Goal: Find specific page/section: Find specific page/section

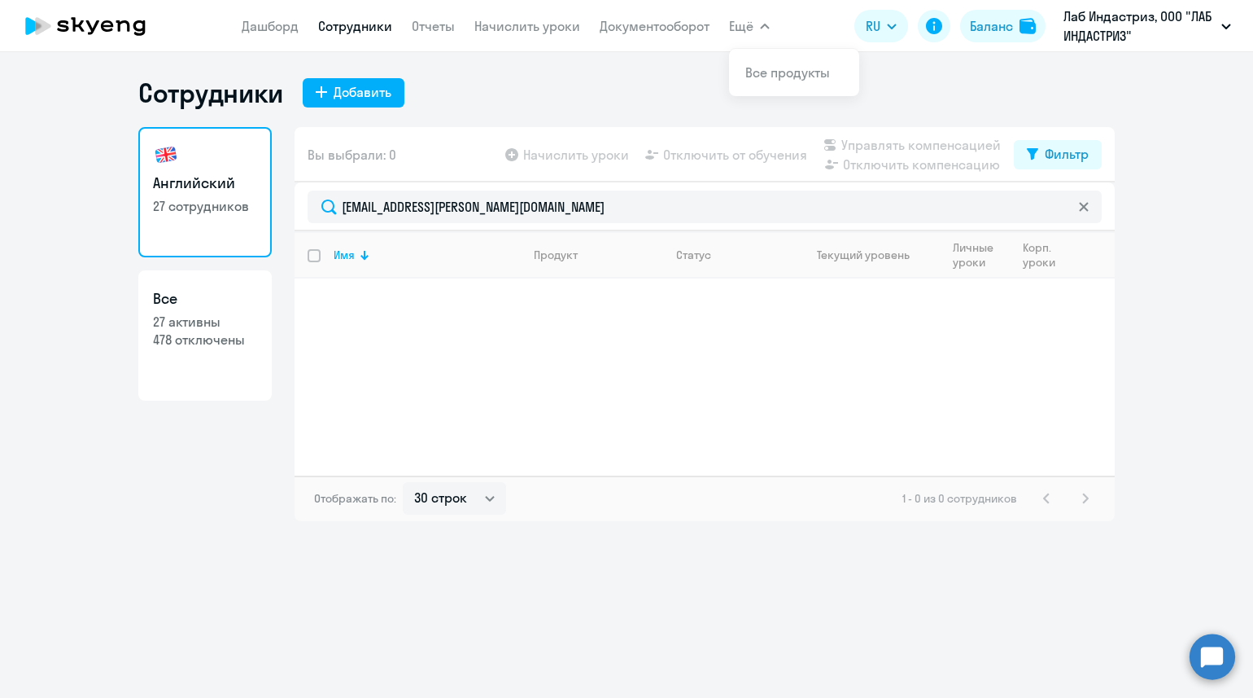
select select "30"
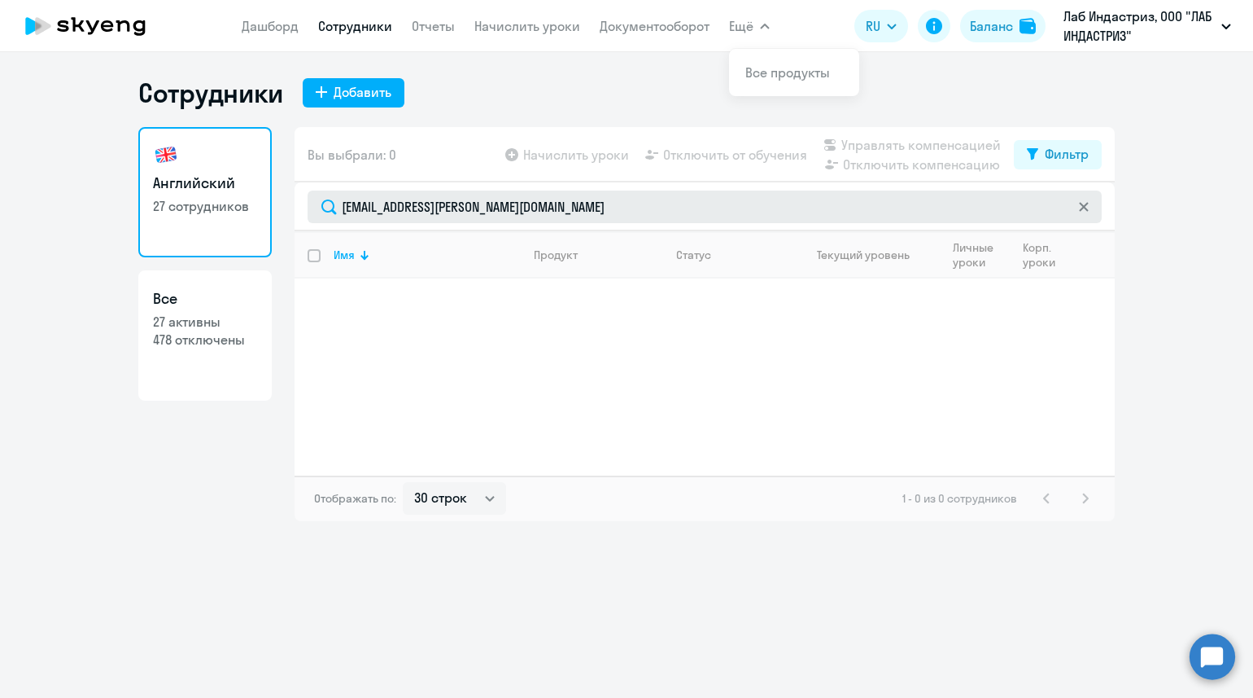
click at [308, 207] on input "[EMAIL_ADDRESS][PERSON_NAME][DOMAIN_NAME]" at bounding box center [705, 206] width 794 height 33
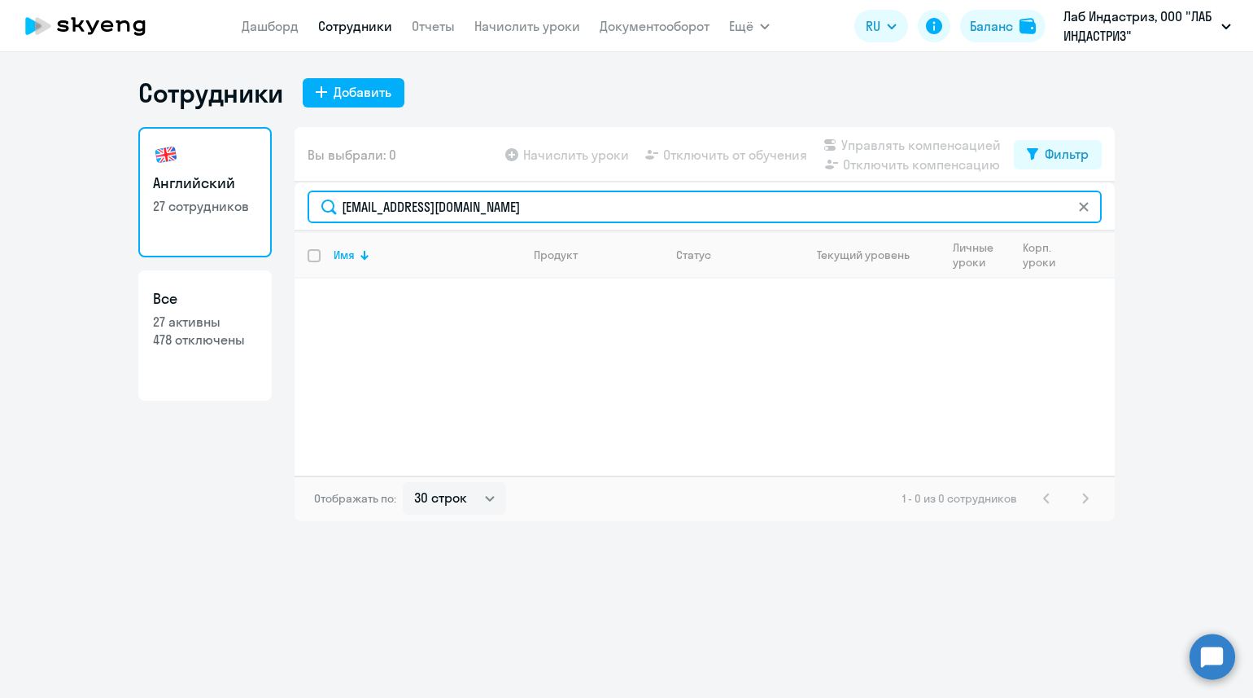
drag, startPoint x: 558, startPoint y: 203, endPoint x: 283, endPoint y: 214, distance: 274.5
click at [283, 214] on div "Английский 27 сотрудников Все 27 активны 478 отключены Вы выбрали: 0 Начислить …" at bounding box center [626, 324] width 977 height 394
paste input "[PERSON_NAME][EMAIL_ADDRESS][DOMAIN_NAME]"
drag, startPoint x: 606, startPoint y: 216, endPoint x: 330, endPoint y: 203, distance: 276.2
click at [330, 203] on input "[PERSON_NAME][EMAIL_ADDRESS][DOMAIN_NAME]" at bounding box center [705, 206] width 794 height 33
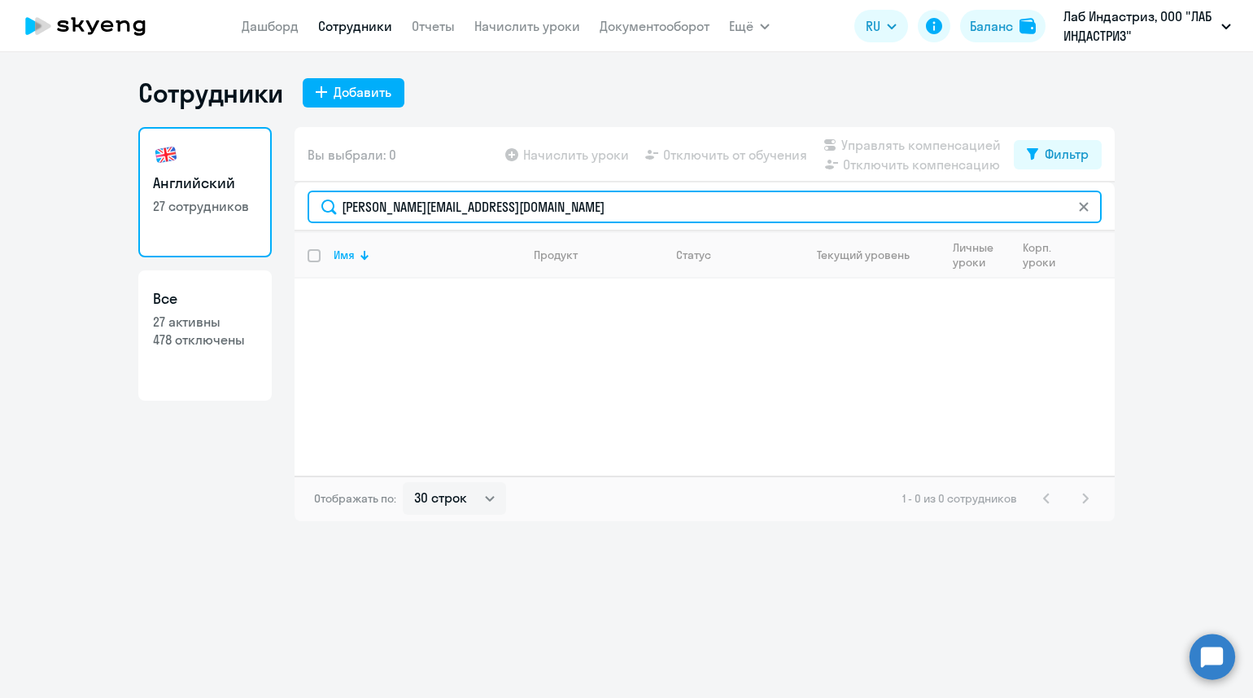
paste input "[PERSON_NAME].voroshilo"
drag, startPoint x: 576, startPoint y: 210, endPoint x: 293, endPoint y: 209, distance: 283.3
click at [292, 209] on div "Английский 27 сотрудников Все 27 активны 478 отключены Вы выбрали: 0 Начислить …" at bounding box center [626, 324] width 977 height 394
paste input "radmir.khal"
drag, startPoint x: 545, startPoint y: 213, endPoint x: 277, endPoint y: 206, distance: 267.9
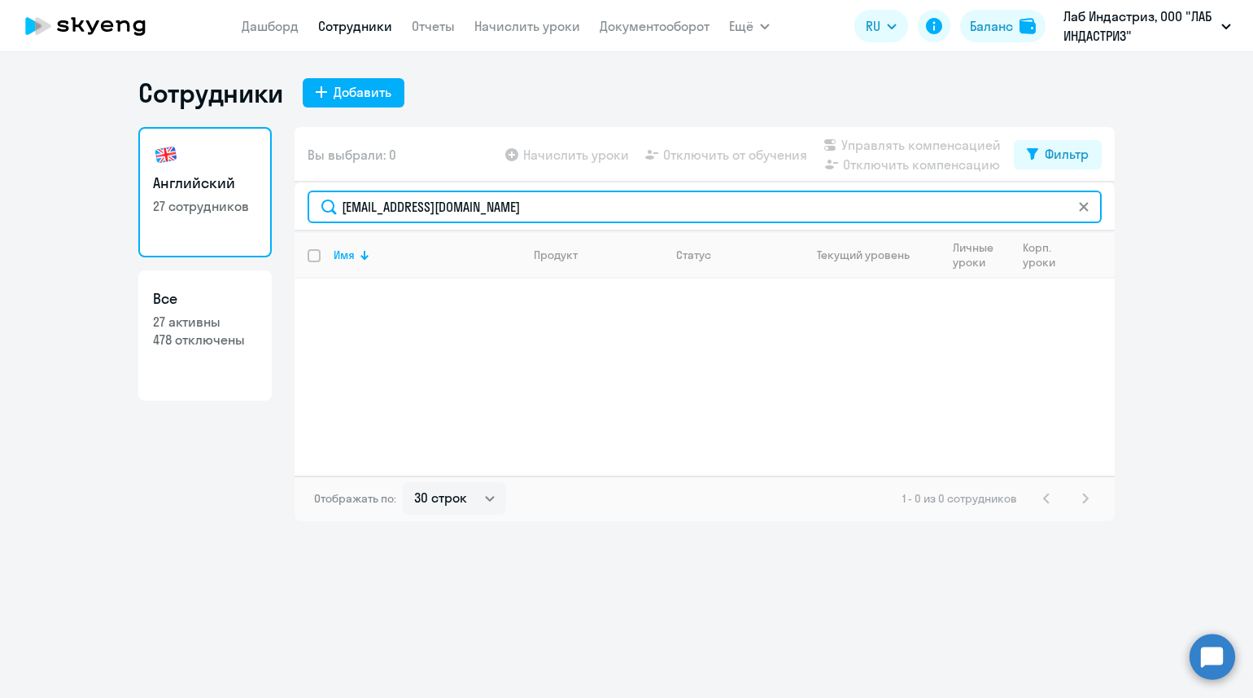
click at [277, 205] on div "Английский 27 сотрудников Все 27 активны 478 отключены Вы выбрали: 0 Начислить …" at bounding box center [626, 324] width 977 height 394
paste input "[PERSON_NAME].gubareva"
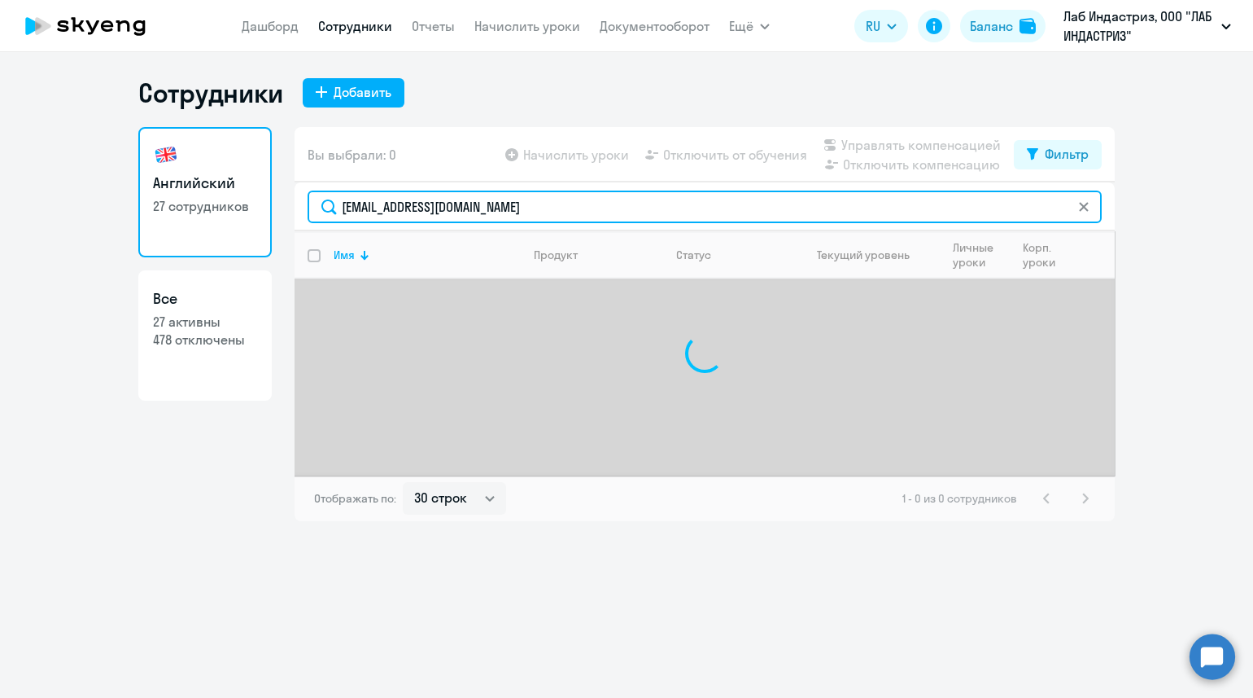
click at [343, 204] on input "[EMAIL_ADDRESS][DOMAIN_NAME]" at bounding box center [705, 206] width 794 height 33
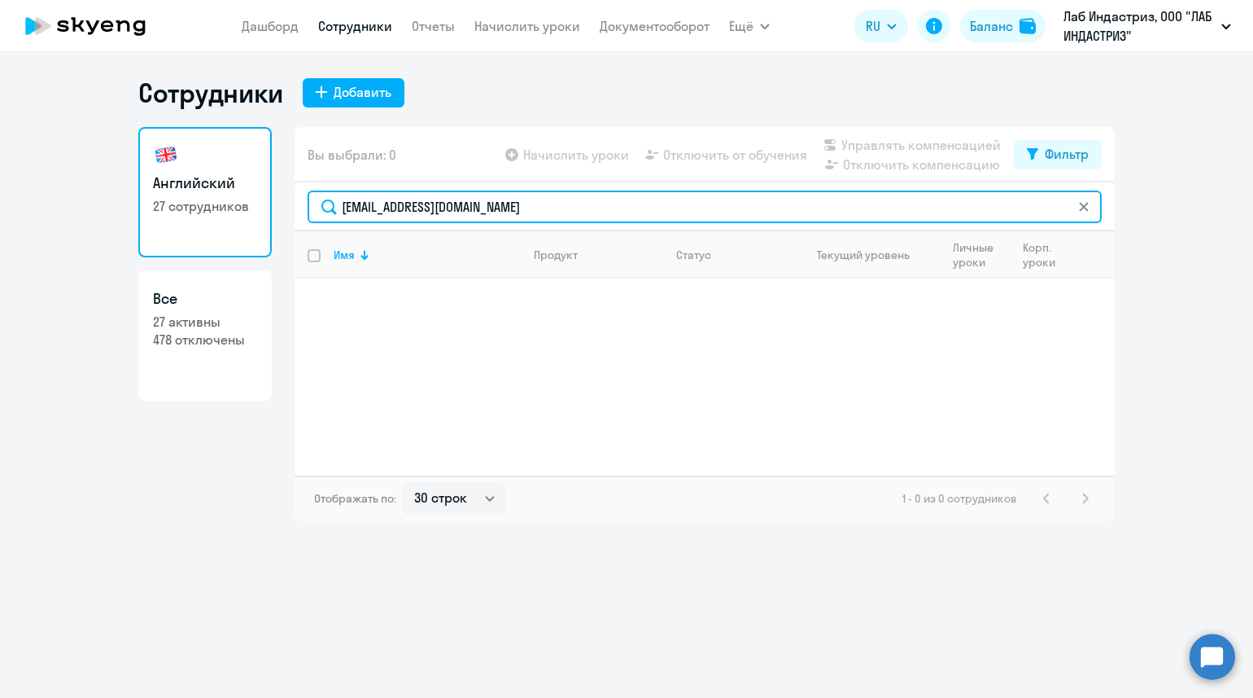
drag, startPoint x: 566, startPoint y: 212, endPoint x: 307, endPoint y: 202, distance: 259.0
click at [308, 202] on input "[EMAIL_ADDRESS][DOMAIN_NAME]" at bounding box center [705, 206] width 794 height 33
paste input "[PERSON_NAME][DOMAIN_NAME][PERSON_NAME]"
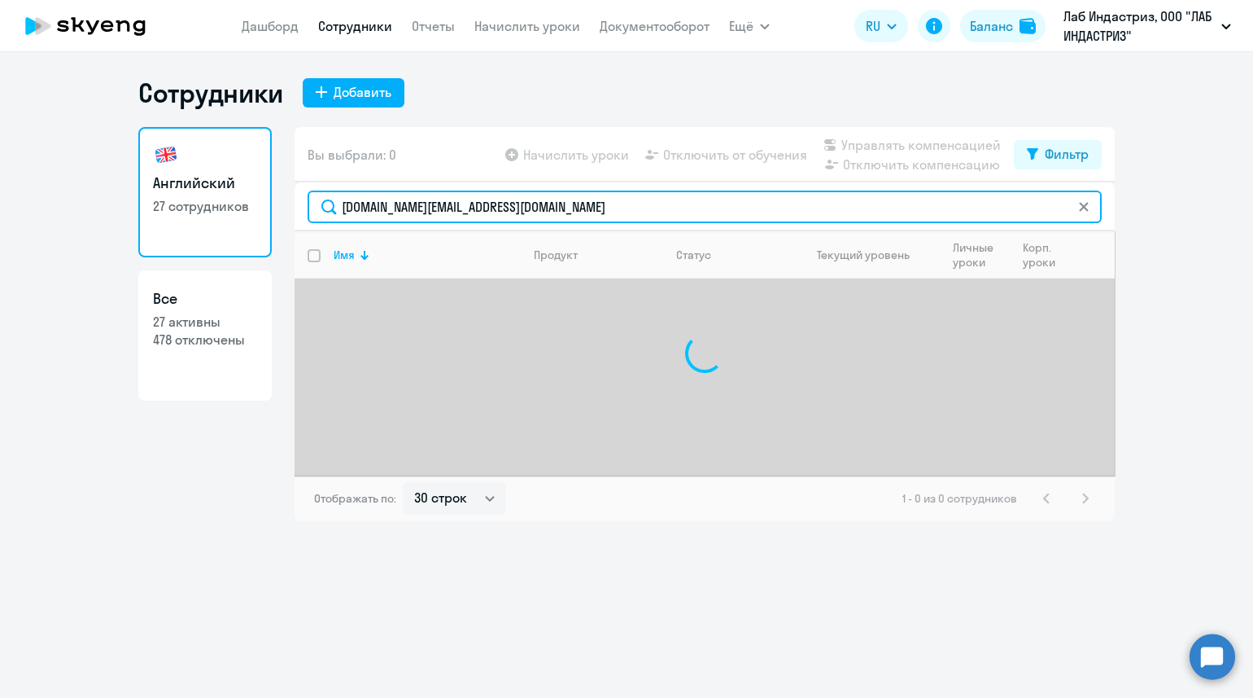
type input "[DOMAIN_NAME][EMAIL_ADDRESS][DOMAIN_NAME]"
